Goal: Task Accomplishment & Management: Use online tool/utility

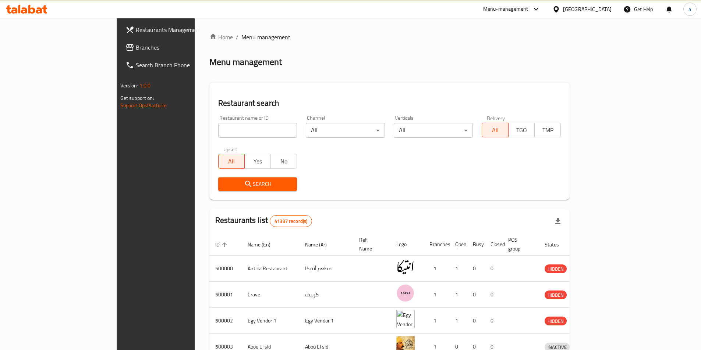
click at [609, 4] on div "[GEOGRAPHIC_DATA]" at bounding box center [581, 9] width 71 height 18
click at [136, 51] on span "Branches" at bounding box center [182, 47] width 92 height 9
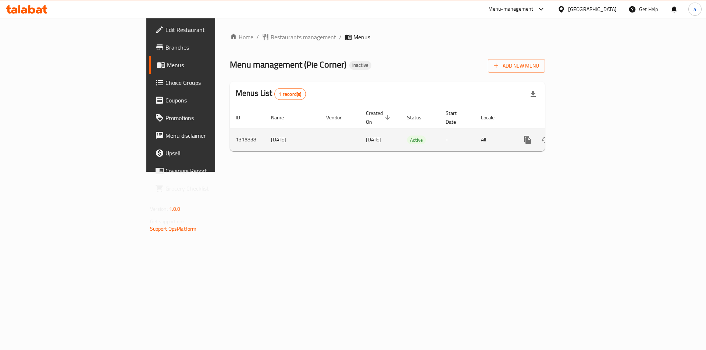
click at [590, 131] on link "enhanced table" at bounding box center [581, 140] width 18 height 18
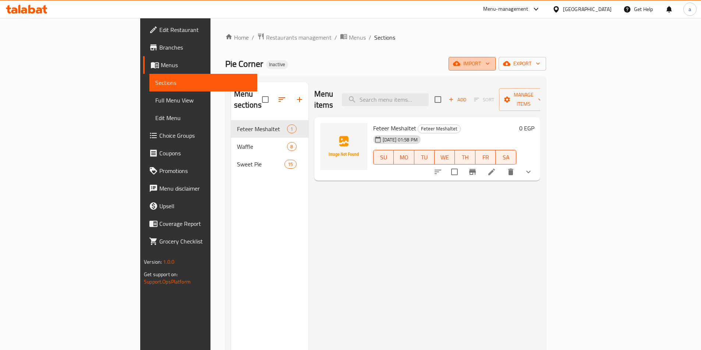
click at [489, 63] on span "import" at bounding box center [471, 63] width 35 height 9
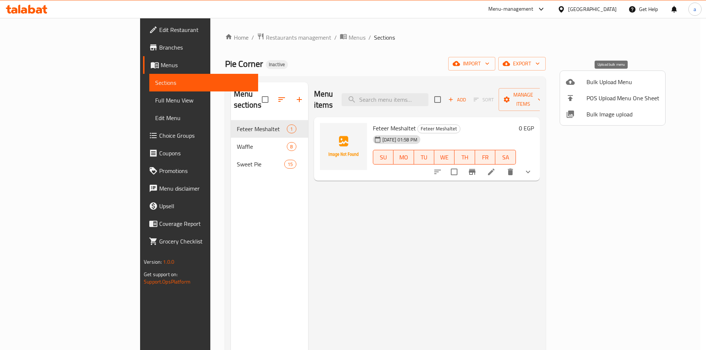
click at [600, 83] on span "Bulk Upload Menu" at bounding box center [623, 82] width 73 height 9
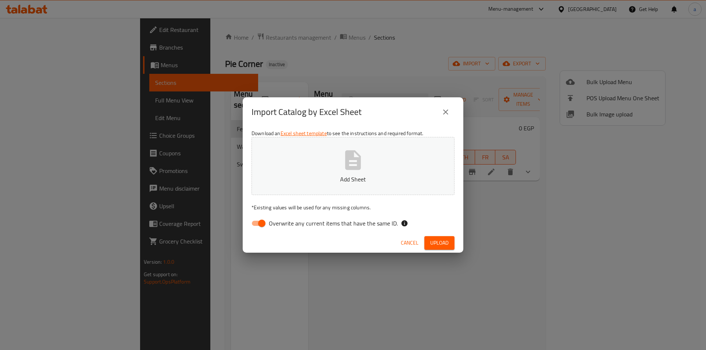
click at [427, 171] on button "Add Sheet" at bounding box center [353, 166] width 203 height 58
click at [312, 222] on span "Overwrite any current items that have the same ID." at bounding box center [333, 223] width 129 height 9
click at [283, 222] on input "Overwrite any current items that have the same ID." at bounding box center [262, 224] width 42 height 14
checkbox input "false"
click at [453, 242] on button "Upload" at bounding box center [439, 243] width 30 height 14
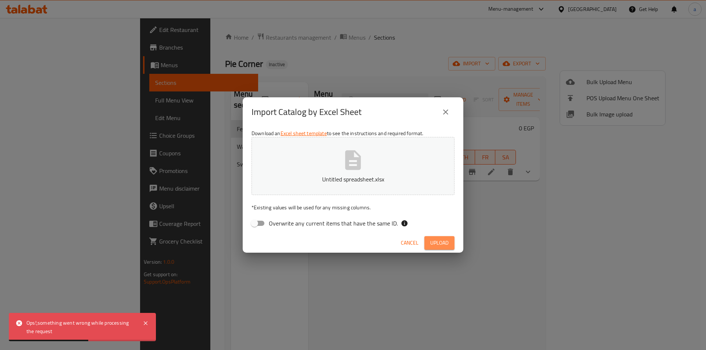
click at [446, 240] on span "Upload" at bounding box center [439, 243] width 18 height 9
click at [446, 240] on span "button" at bounding box center [443, 243] width 12 height 7
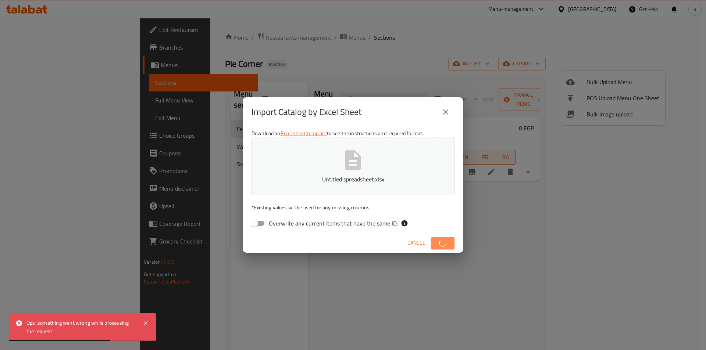
click at [446, 240] on span "button" at bounding box center [443, 243] width 12 height 7
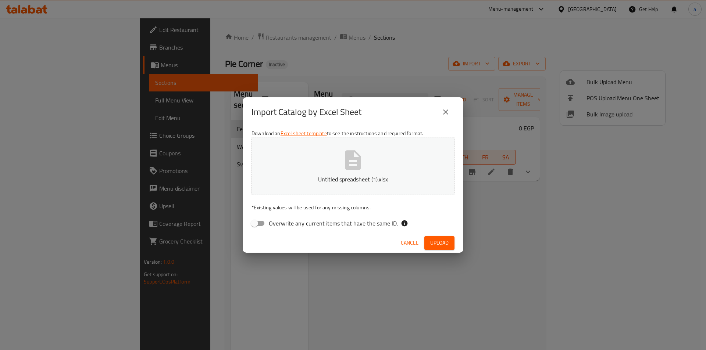
click at [441, 242] on span "Upload" at bounding box center [439, 243] width 18 height 9
click at [445, 241] on span "Upload" at bounding box center [439, 243] width 18 height 9
click at [449, 111] on icon "close" at bounding box center [445, 112] width 9 height 9
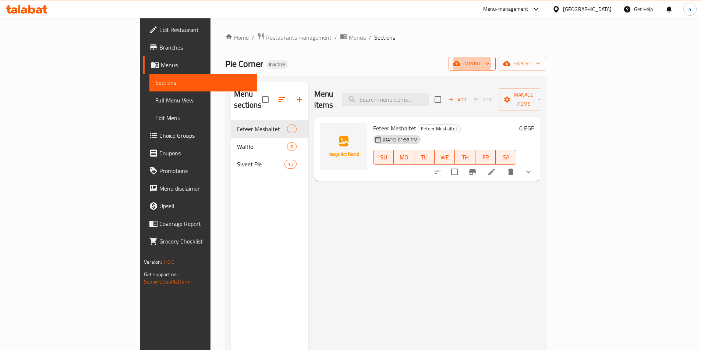
click at [489, 68] on span "import" at bounding box center [471, 63] width 35 height 9
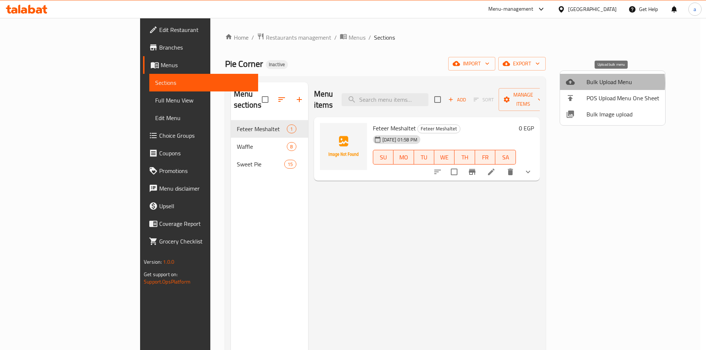
click at [590, 83] on span "Bulk Upload Menu" at bounding box center [623, 82] width 73 height 9
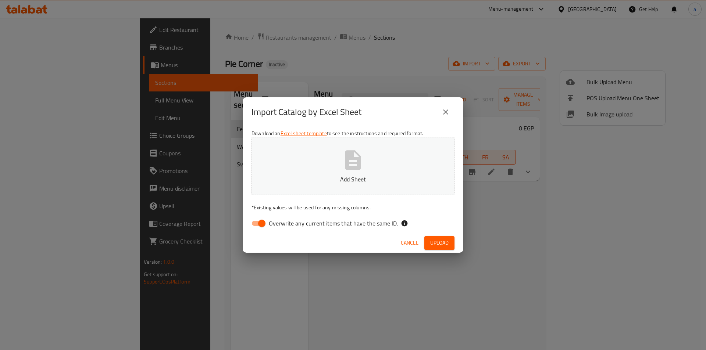
click at [327, 229] on label "Overwrite any current items that have the same ID." at bounding box center [322, 224] width 150 height 14
click at [283, 229] on input "Overwrite any current items that have the same ID." at bounding box center [262, 224] width 42 height 14
click at [454, 245] on button "Upload" at bounding box center [439, 243] width 30 height 14
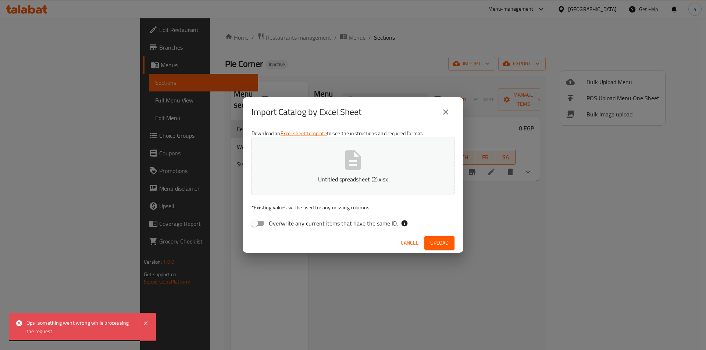
click at [338, 227] on span "Overwrite any current items that have the same ID." at bounding box center [333, 223] width 129 height 9
click at [275, 227] on input "Overwrite any current items that have the same ID." at bounding box center [255, 224] width 42 height 14
click at [445, 241] on span "Upload" at bounding box center [439, 243] width 18 height 9
click at [376, 228] on span "Overwrite any current items that have the same ID." at bounding box center [333, 223] width 129 height 9
click at [283, 228] on input "Overwrite any current items that have the same ID." at bounding box center [262, 224] width 42 height 14
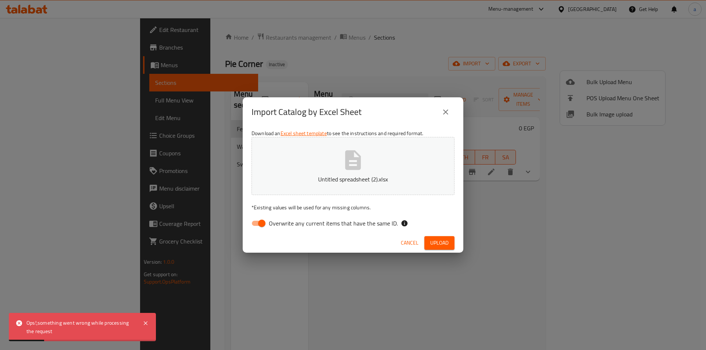
checkbox input "false"
drag, startPoint x: 399, startPoint y: 238, endPoint x: 447, endPoint y: 178, distance: 77.2
click at [399, 238] on button "Cancel" at bounding box center [410, 243] width 24 height 14
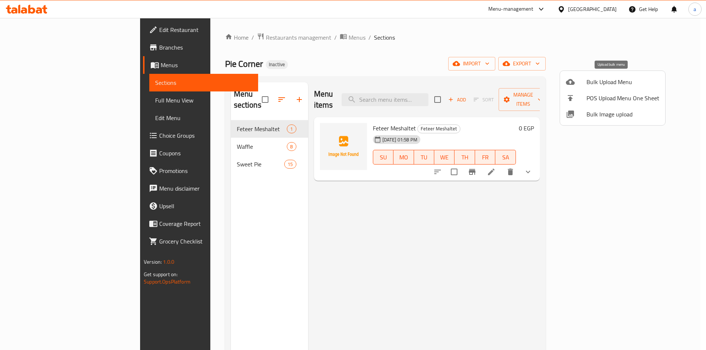
click at [613, 85] on span "Bulk Upload Menu" at bounding box center [623, 82] width 73 height 9
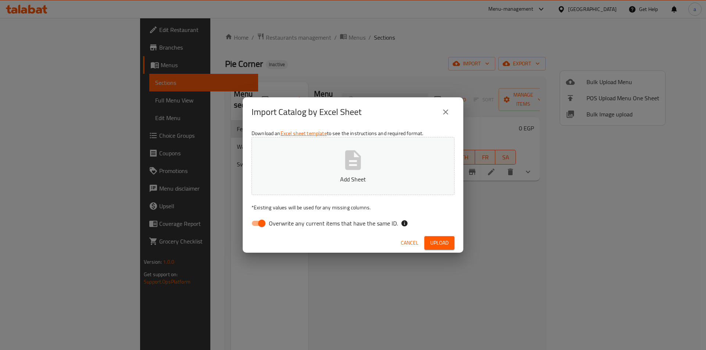
click at [257, 221] on input "Overwrite any current items that have the same ID." at bounding box center [262, 224] width 42 height 14
checkbox input "false"
click at [444, 244] on span "Upload" at bounding box center [439, 243] width 18 height 9
click at [444, 242] on span "Upload" at bounding box center [439, 243] width 18 height 9
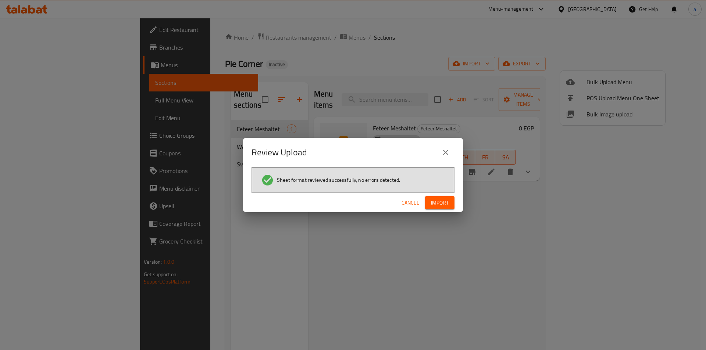
click at [440, 193] on div "Sheet format reviewed successfully, no errors detected." at bounding box center [353, 180] width 203 height 26
click at [441, 197] on button "Import" at bounding box center [439, 203] width 29 height 14
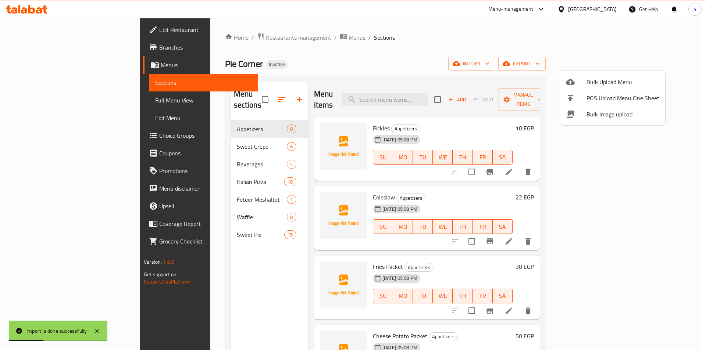
click at [81, 102] on div at bounding box center [353, 175] width 706 height 350
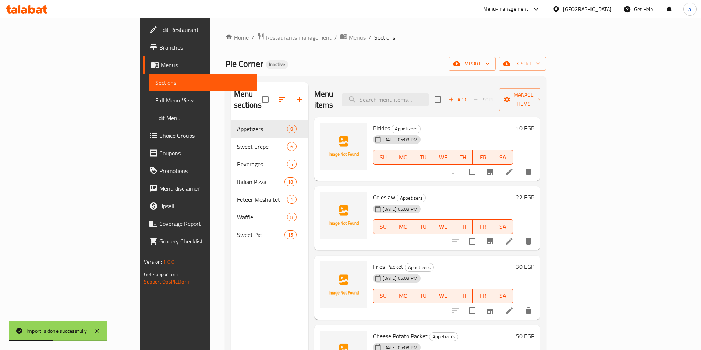
click at [155, 102] on span "Full Menu View" at bounding box center [203, 100] width 96 height 9
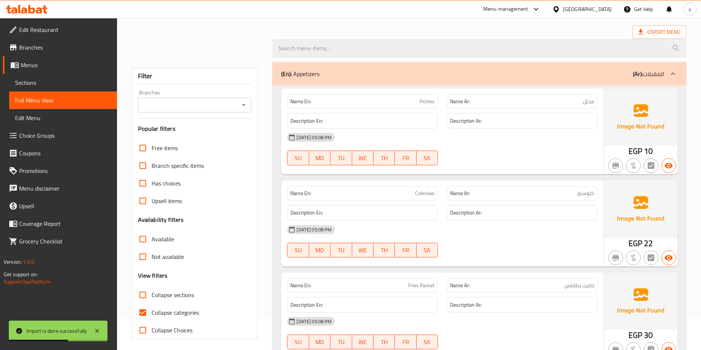
scroll to position [221, 0]
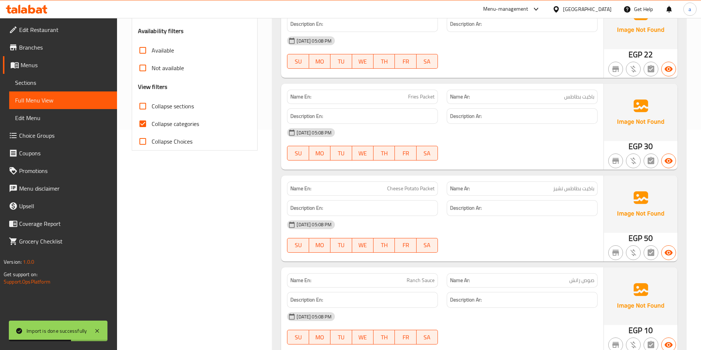
click at [154, 122] on label "Collapse categories" at bounding box center [166, 124] width 65 height 18
click at [152, 122] on input "Collapse categories" at bounding box center [143, 124] width 18 height 18
checkbox input "false"
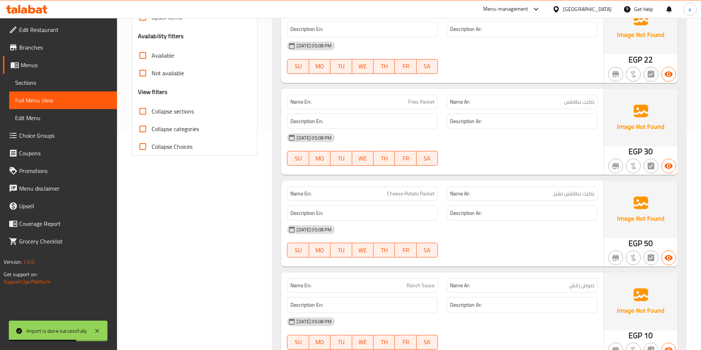
scroll to position [0, 0]
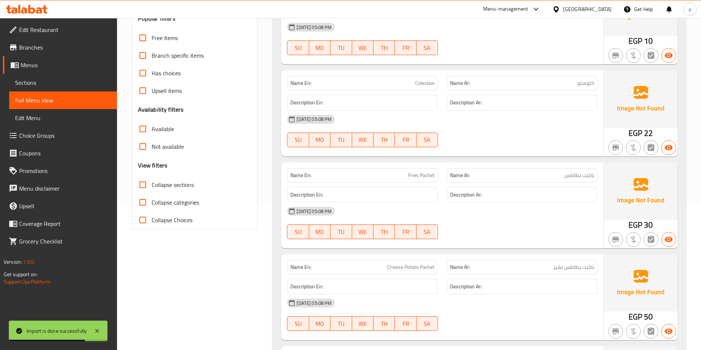
click at [155, 185] on span "Collapse sections" at bounding box center [173, 185] width 42 height 9
click at [152, 185] on input "Collapse sections" at bounding box center [143, 185] width 18 height 18
checkbox input "true"
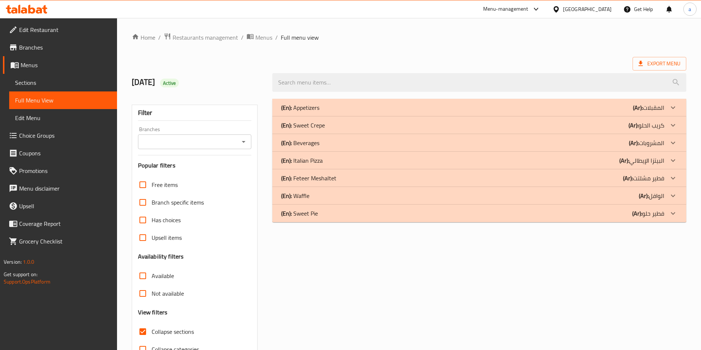
click at [620, 215] on div "(En): Sweet Pie (Ar): فطير حلو" at bounding box center [472, 213] width 383 height 9
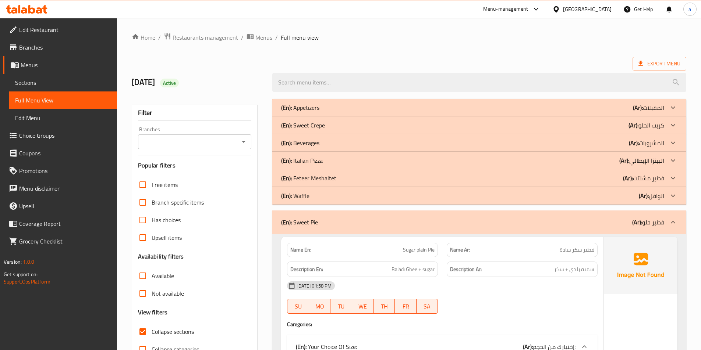
click at [616, 196] on div "(En): Waffle (Ar): الوافل" at bounding box center [472, 196] width 383 height 9
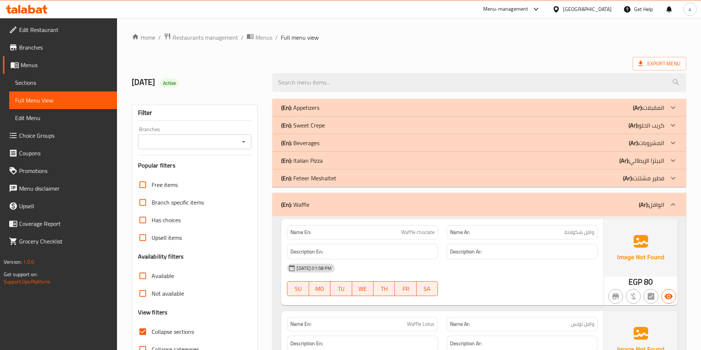
click at [610, 200] on div "(En): Waffle (Ar): الوافل" at bounding box center [472, 204] width 383 height 9
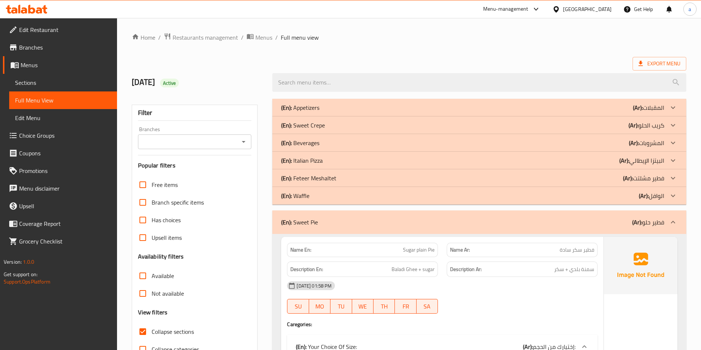
click at [626, 163] on b "(Ar):" at bounding box center [624, 160] width 10 height 11
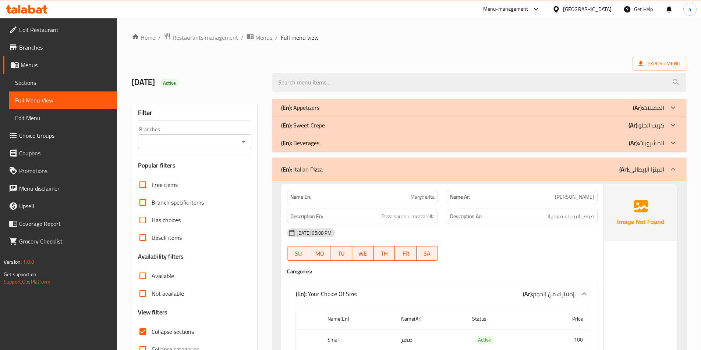
click at [630, 147] on b "(Ar):" at bounding box center [633, 143] width 10 height 11
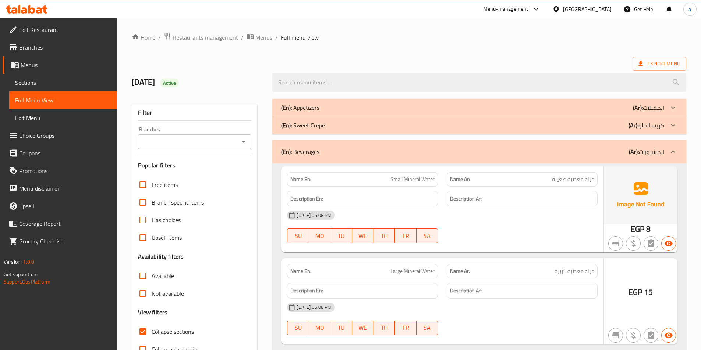
click at [637, 124] on b "(Ar):" at bounding box center [633, 125] width 10 height 11
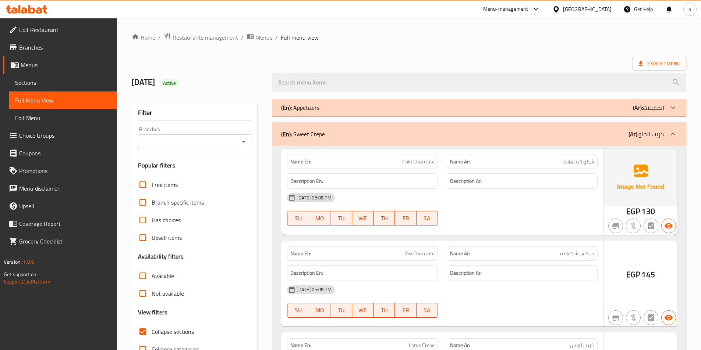
click at [637, 109] on b "(Ar):" at bounding box center [638, 107] width 10 height 11
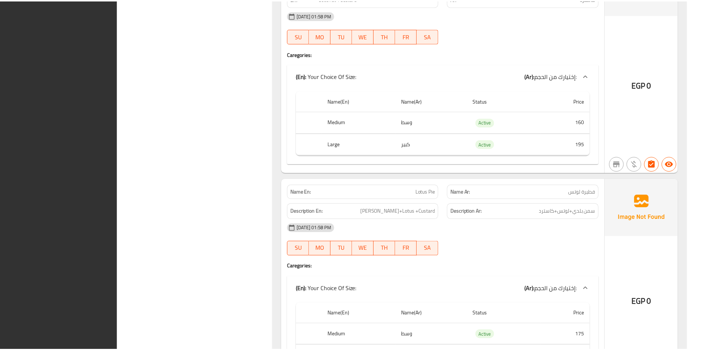
scroll to position [10775, 0]
